Goal: Task Accomplishment & Management: Use online tool/utility

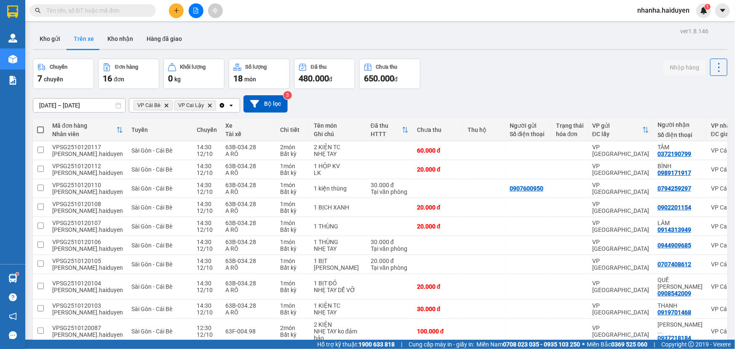
click at [203, 9] on button at bounding box center [196, 10] width 15 height 15
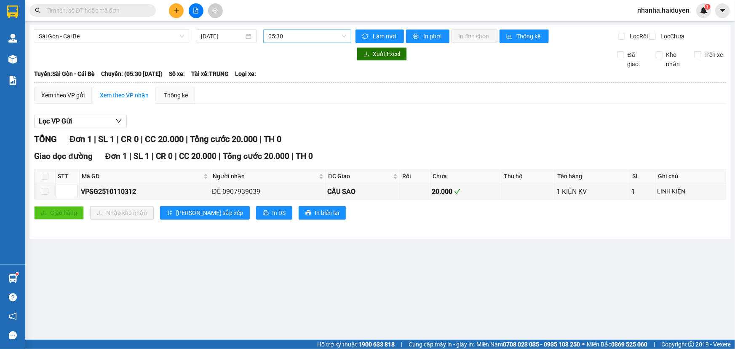
click at [322, 37] on span "05:30" at bounding box center [307, 36] width 78 height 13
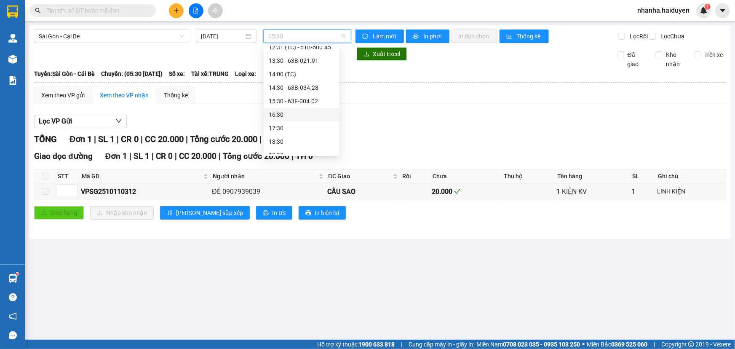
scroll to position [161, 0]
click at [299, 80] on div "15:30 - 63F-004.02" at bounding box center [302, 80] width 66 height 9
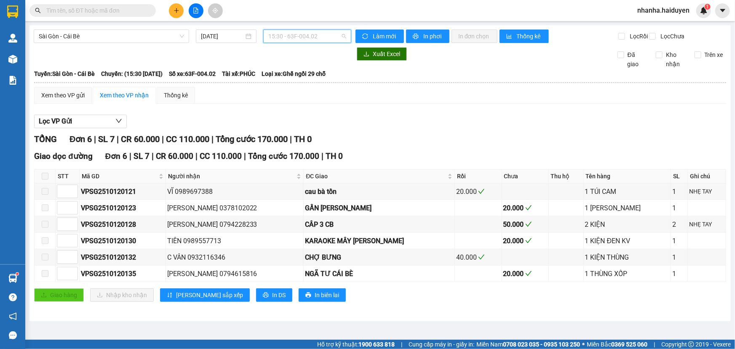
click at [317, 35] on span "15:30 - 63F-004.02" at bounding box center [307, 36] width 78 height 13
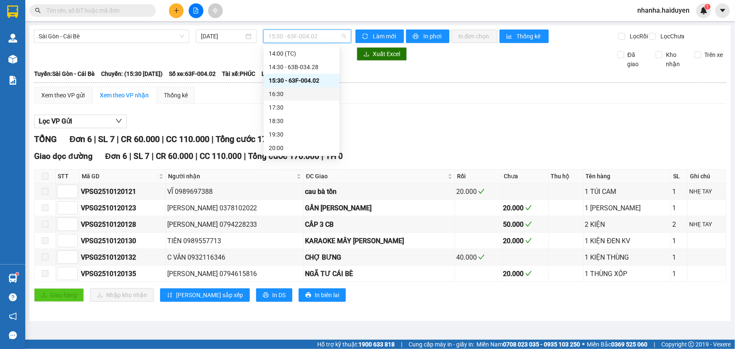
click at [288, 97] on div "16:30" at bounding box center [302, 93] width 66 height 9
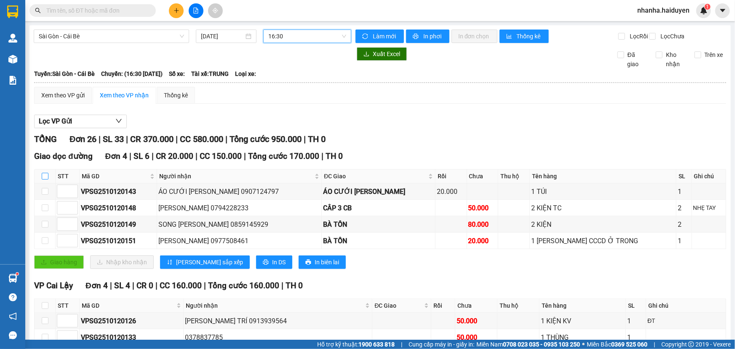
click at [45, 179] on input "checkbox" at bounding box center [45, 176] width 7 height 7
checkbox input "true"
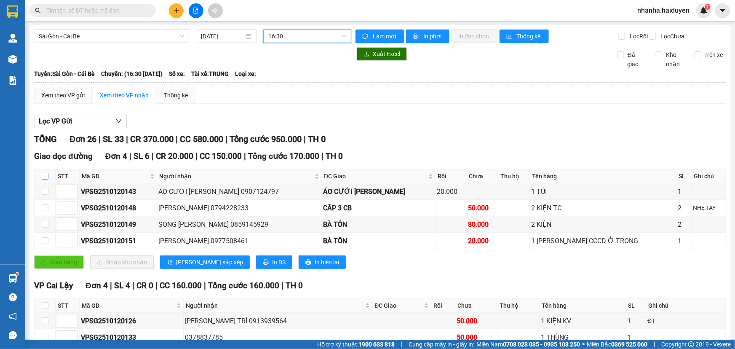
checkbox input "true"
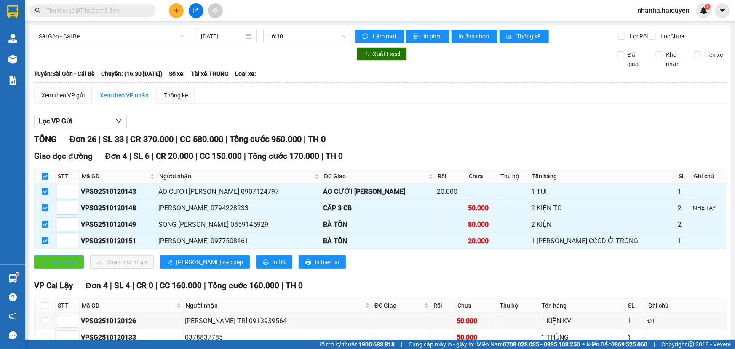
click at [63, 267] on span "Giao hàng" at bounding box center [63, 261] width 27 height 9
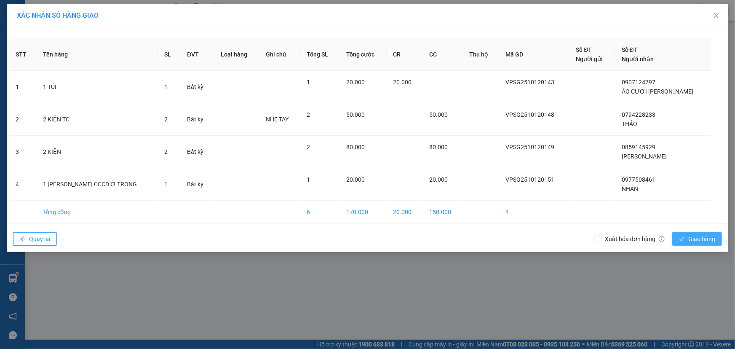
click at [716, 241] on button "Giao hàng" at bounding box center [697, 238] width 50 height 13
